Goal: Transaction & Acquisition: Purchase product/service

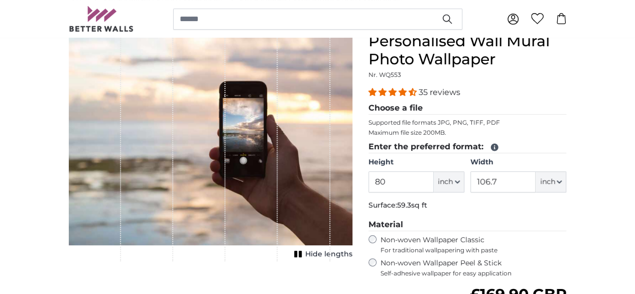
scroll to position [100, 0]
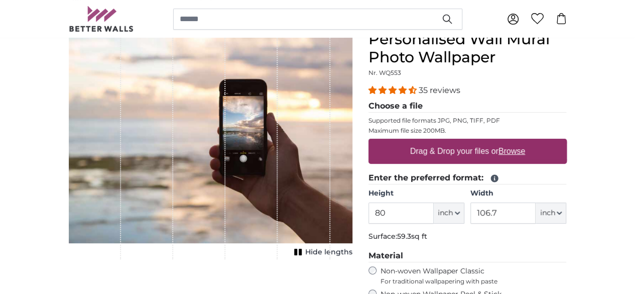
drag, startPoint x: 440, startPoint y: 212, endPoint x: 376, endPoint y: 214, distance: 64.3
click at [376, 214] on product-detail "Cancel Crop image Hide lengths Personalised Wall Mural Photo Wallpaper Nr. WQ55…" at bounding box center [318, 247] width 514 height 467
click at [453, 210] on span "inch" at bounding box center [445, 213] width 15 height 10
click at [502, 240] on link "Centimeter (cm)" at bounding box center [511, 239] width 88 height 18
type input "203.2"
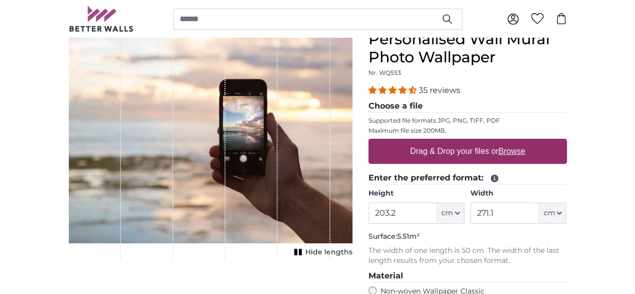
scroll to position [151, 0]
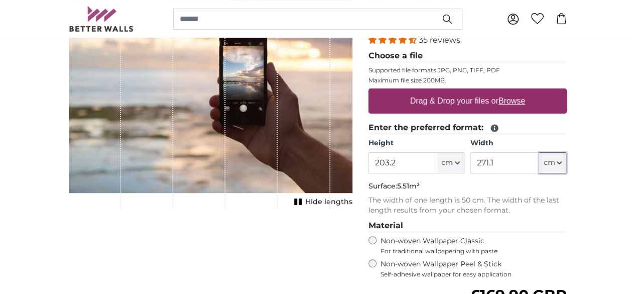
click at [555, 164] on span "cm" at bounding box center [549, 163] width 12 height 10
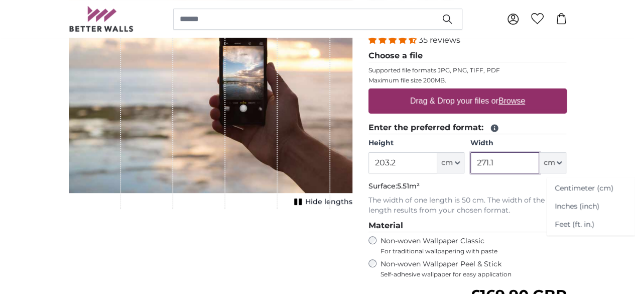
click at [539, 163] on input "271.1" at bounding box center [505, 162] width 69 height 21
drag, startPoint x: 574, startPoint y: 162, endPoint x: 508, endPoint y: 157, distance: 66.0
click at [508, 157] on div "Height 203.2 ft cm Centimeter (cm) Inches (inch) Feet (ft. in.) Width 271.1 ft …" at bounding box center [468, 155] width 198 height 35
type input "500"
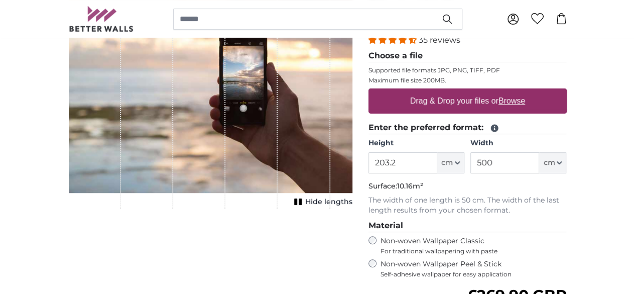
click at [566, 140] on label "Width" at bounding box center [519, 143] width 96 height 10
click at [539, 152] on input "500" at bounding box center [505, 162] width 69 height 21
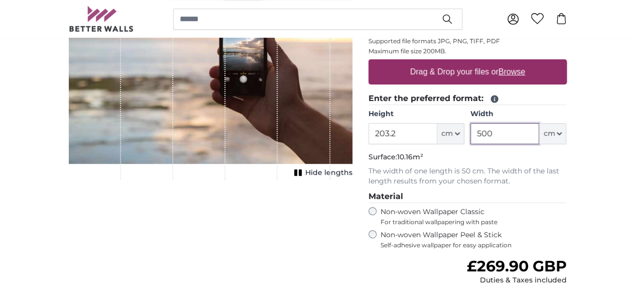
scroll to position [201, 0]
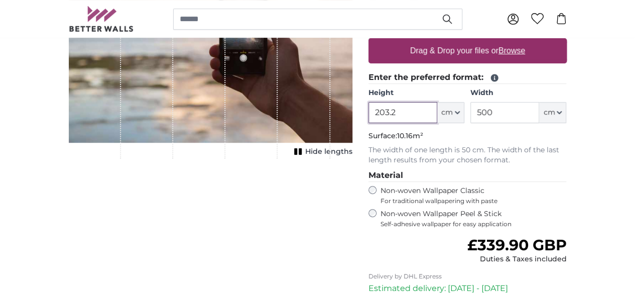
drag, startPoint x: 464, startPoint y: 110, endPoint x: 399, endPoint y: 109, distance: 64.3
click at [399, 109] on product-detail "Cancel Crop image Hide lengths Personalised Wall Mural Photo Wallpaper Nr. WQ55…" at bounding box center [318, 157] width 514 height 487
click at [555, 136] on p "Surface: 11.50m²" at bounding box center [468, 136] width 198 height 10
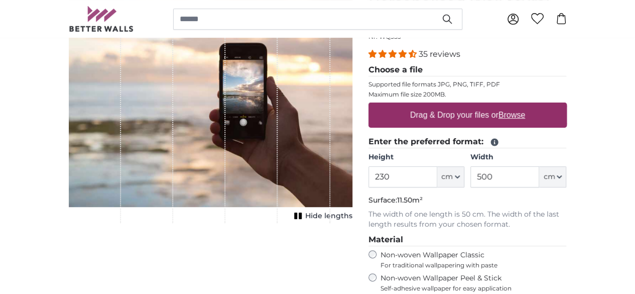
scroll to position [151, 0]
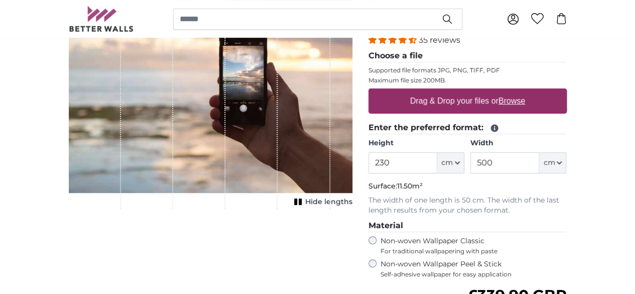
drag, startPoint x: 260, startPoint y: 134, endPoint x: 242, endPoint y: 137, distance: 18.4
click at [242, 137] on div "1 of 1" at bounding box center [251, 94] width 52 height 229
drag, startPoint x: 466, startPoint y: 160, endPoint x: 444, endPoint y: 160, distance: 21.6
click at [437, 161] on input "230" at bounding box center [403, 162] width 69 height 21
type input "220"
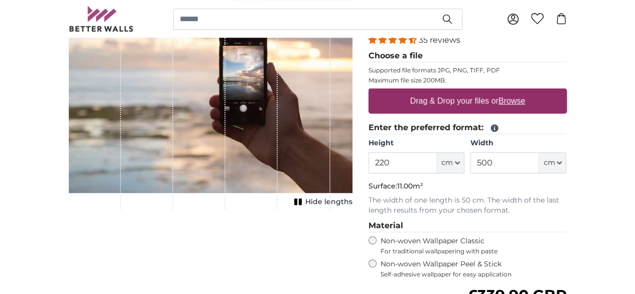
click at [278, 209] on div "1 of 1" at bounding box center [251, 94] width 52 height 229
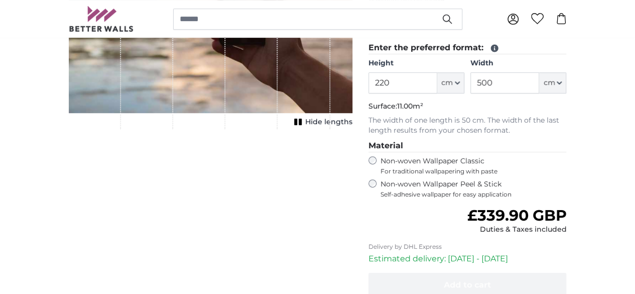
scroll to position [201, 0]
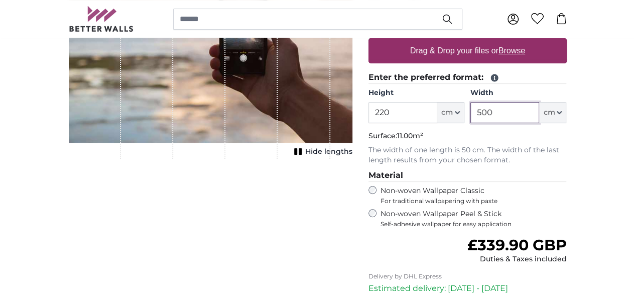
drag, startPoint x: 566, startPoint y: 112, endPoint x: 472, endPoint y: 112, distance: 94.4
click at [472, 112] on div "Height 220 ft cm Centimeter (cm) Inches (inch) Feet (ft. in.) Width 500 ft cm C…" at bounding box center [468, 105] width 198 height 35
type input "400"
click at [315, 271] on div "Cancel Crop image Hide lengths" at bounding box center [211, 165] width 300 height 471
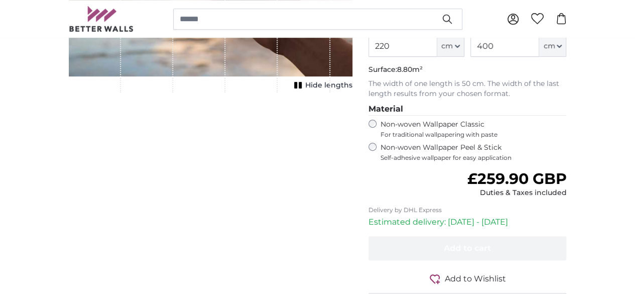
scroll to position [352, 0]
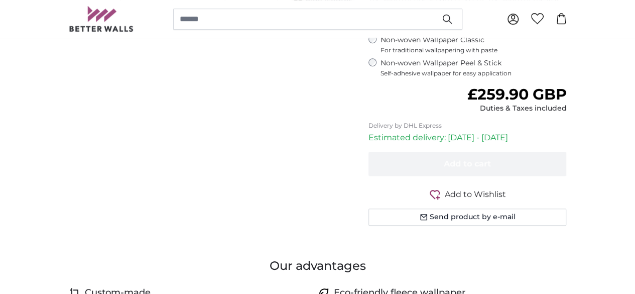
click at [309, 169] on div "Cancel Crop image Hide lengths" at bounding box center [211, 14] width 300 height 471
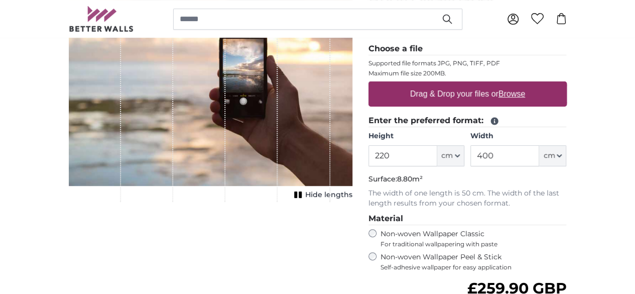
scroll to position [151, 0]
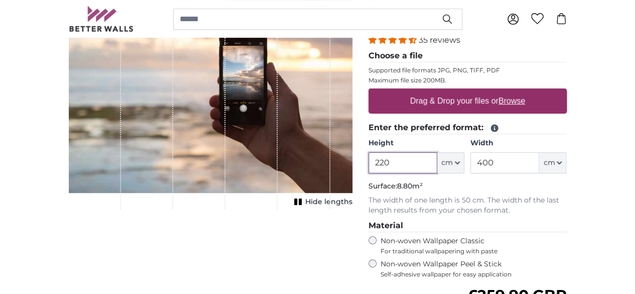
drag, startPoint x: 462, startPoint y: 158, endPoint x: 407, endPoint y: 155, distance: 54.8
click at [407, 155] on product-detail "Cancel Crop image Hide lengths Personalised Wall Mural Photo Wallpaper Nr. WQ55…" at bounding box center [318, 207] width 514 height 487
type input "200"
click at [555, 181] on p "Surface: 8.00m²" at bounding box center [468, 186] width 198 height 10
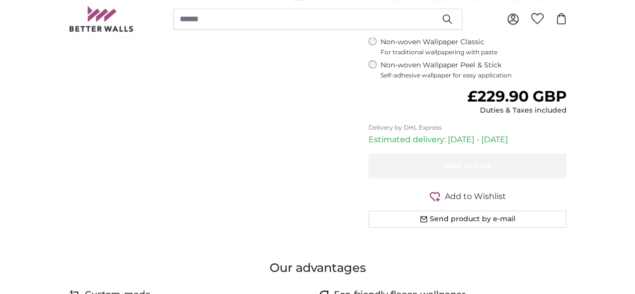
scroll to position [352, 0]
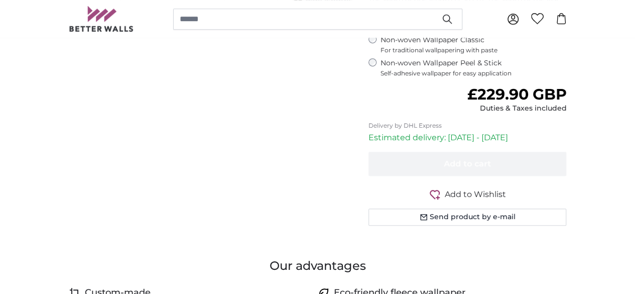
click at [286, 195] on div "Cancel Crop image Hide lengths" at bounding box center [211, 14] width 300 height 471
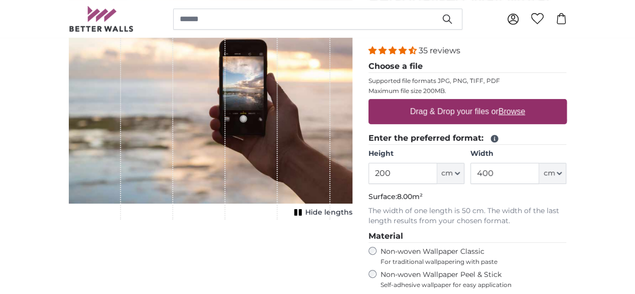
scroll to position [130, 0]
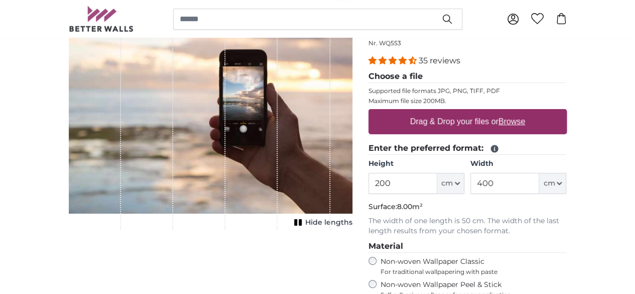
click at [466, 119] on div "Drag & Drop your files or Browse" at bounding box center [468, 121] width 198 height 25
click at [369, 109] on input "Drag & Drop your files or Browse" at bounding box center [468, 110] width 198 height 3
click at [525, 117] on u "Browse" at bounding box center [512, 121] width 27 height 9
click at [567, 112] on input "Drag & Drop your files or Browse" at bounding box center [468, 110] width 198 height 3
type input "**********"
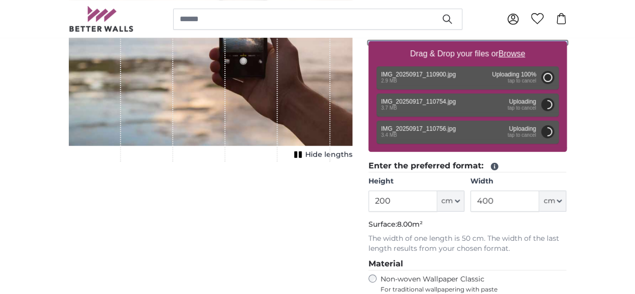
scroll to position [180, 0]
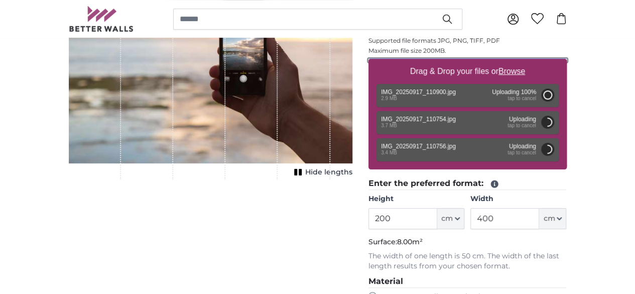
type input "92"
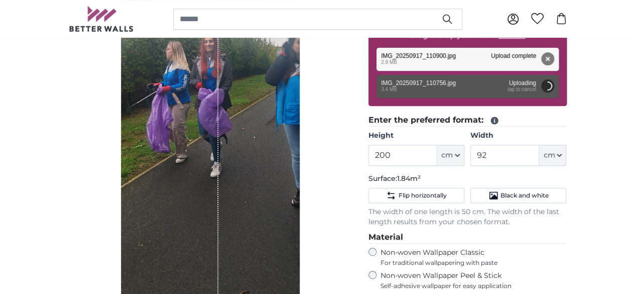
scroll to position [180, 0]
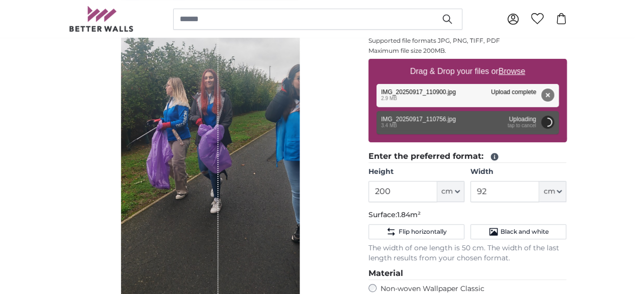
click at [554, 92] on button "Remove" at bounding box center [547, 94] width 13 height 13
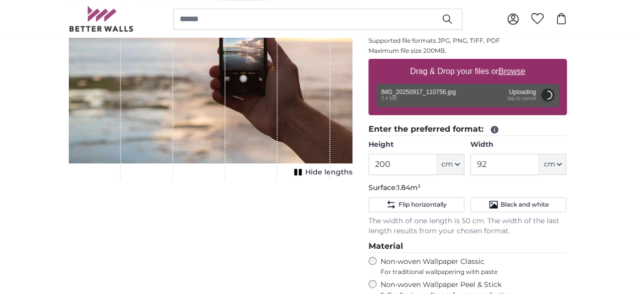
click at [559, 99] on div "Remove Retry Remove Upload Cancel Retry Remove IMG_20250917_110756.jpg edit 3.4…" at bounding box center [468, 95] width 182 height 23
click at [559, 92] on div "Remove Retry Remove Upload Cancel Retry Remove IMG_20250917_110756.jpg edit 3.4…" at bounding box center [468, 95] width 182 height 23
click at [554, 93] on button "Cancel" at bounding box center [547, 94] width 13 height 13
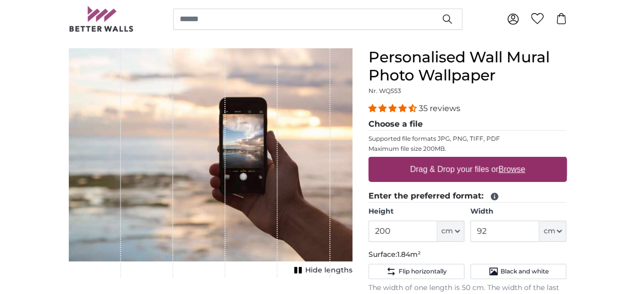
scroll to position [80, 0]
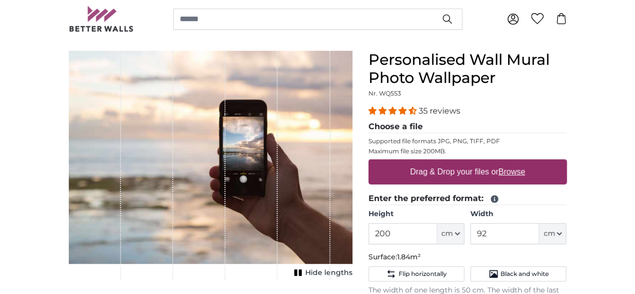
click at [525, 169] on u "Browse" at bounding box center [512, 171] width 27 height 9
click at [567, 162] on input "Drag & Drop your files or Browse" at bounding box center [468, 160] width 198 height 3
type input "**********"
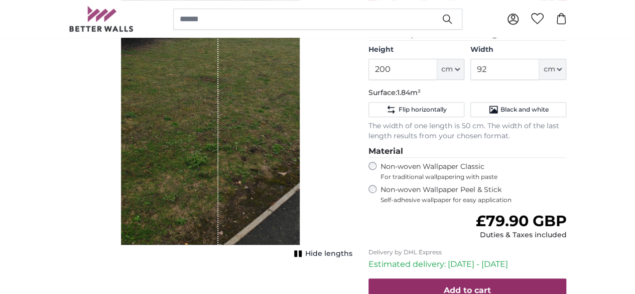
scroll to position [331, 0]
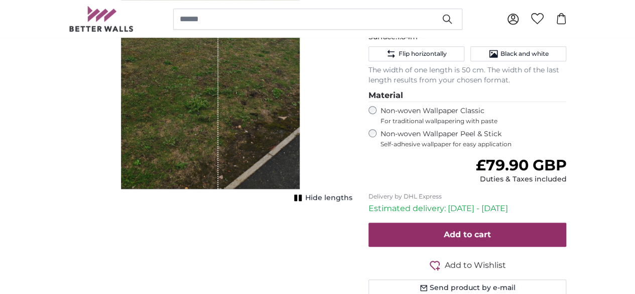
click at [353, 197] on span "Hide lengths" at bounding box center [328, 198] width 47 height 10
click at [353, 197] on span "Show lengths" at bounding box center [327, 198] width 51 height 10
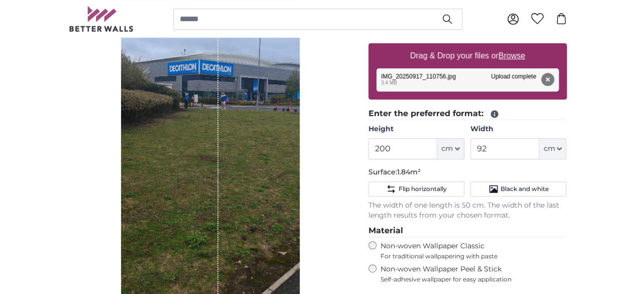
scroll to position [180, 0]
